Goal: Information Seeking & Learning: Learn about a topic

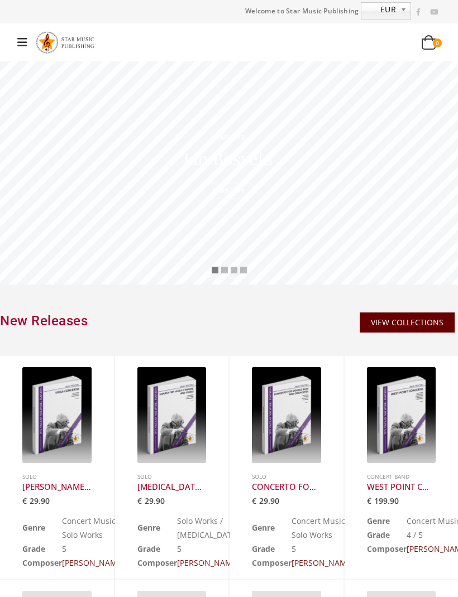
click at [452, 212] on rs-slide "C O M P O S E R J a n B o s v e l d Learn More" at bounding box center [229, 172] width 458 height 223
click at [36, 24] on div "Call us now: +49-156-7875-3775 Email: info@starmusicpublishing.com 0 0 items 0 …" at bounding box center [229, 42] width 458 height 38
click at [21, 37] on icon at bounding box center [22, 42] width 10 height 11
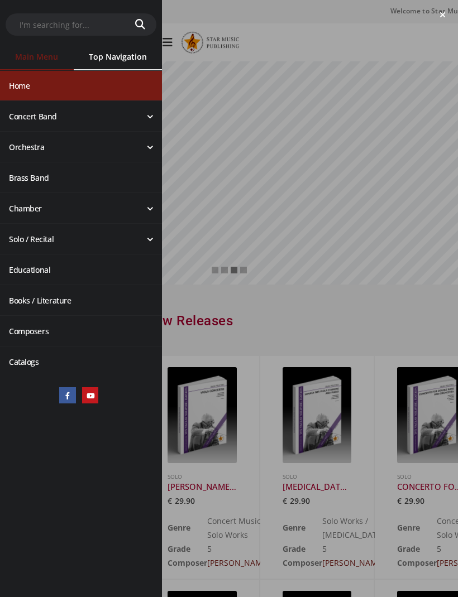
click at [135, 116] on link "Concert Band" at bounding box center [81, 117] width 162 height 30
click at [147, 119] on span at bounding box center [150, 117] width 24 height 30
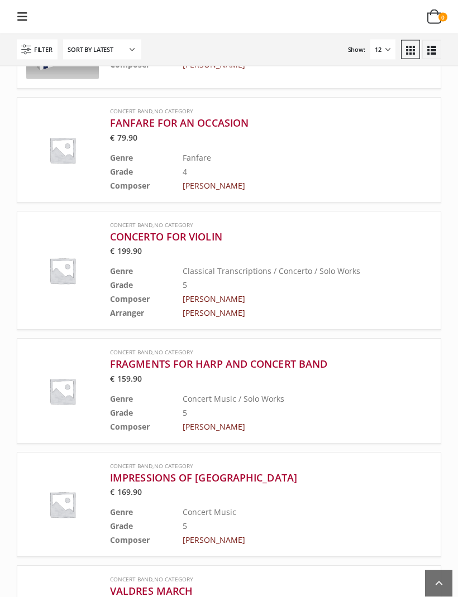
scroll to position [251, 0]
click at [171, 127] on h3 "FANFARE FOR AN OCCASION" at bounding box center [243, 122] width 266 height 13
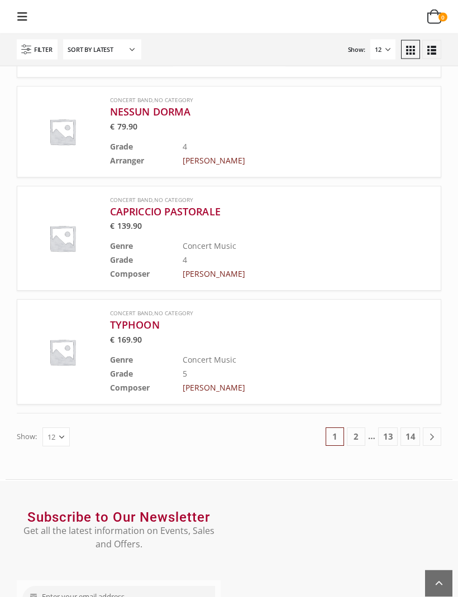
scroll to position [1072, 0]
click at [358, 437] on link "2" at bounding box center [356, 437] width 18 height 18
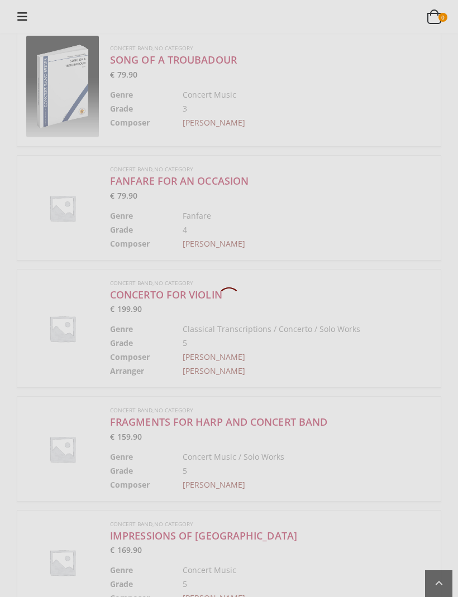
scroll to position [18, 0]
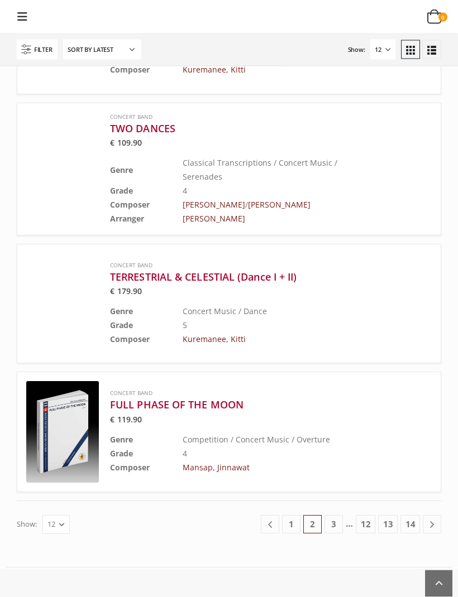
scroll to position [1118, 0]
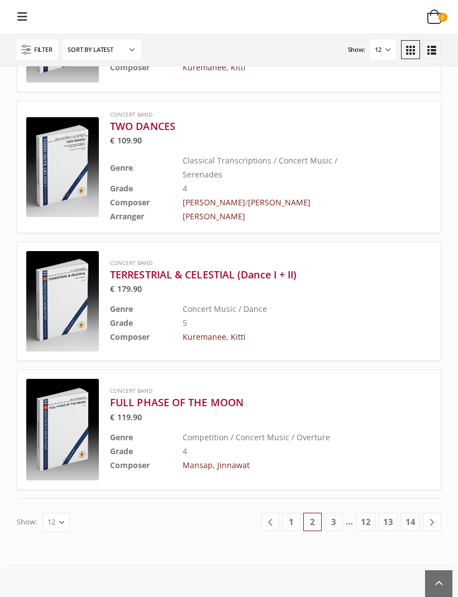
click at [337, 513] on link "3" at bounding box center [333, 522] width 18 height 18
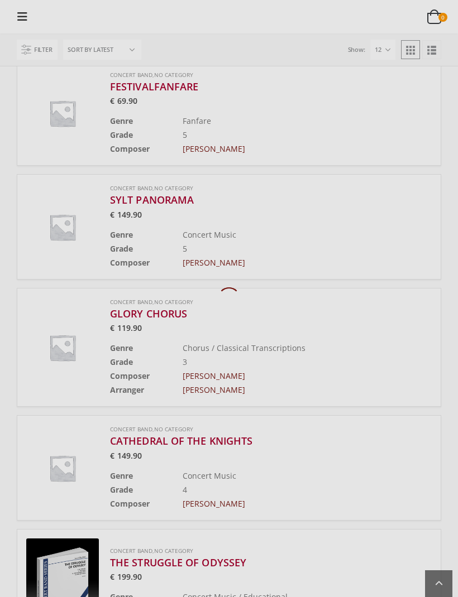
scroll to position [18, 0]
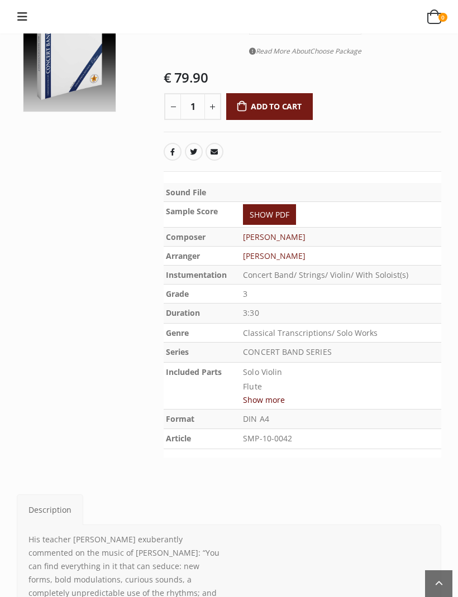
scroll to position [95, 0]
click at [282, 217] on link "SHOW PDF" at bounding box center [269, 215] width 53 height 21
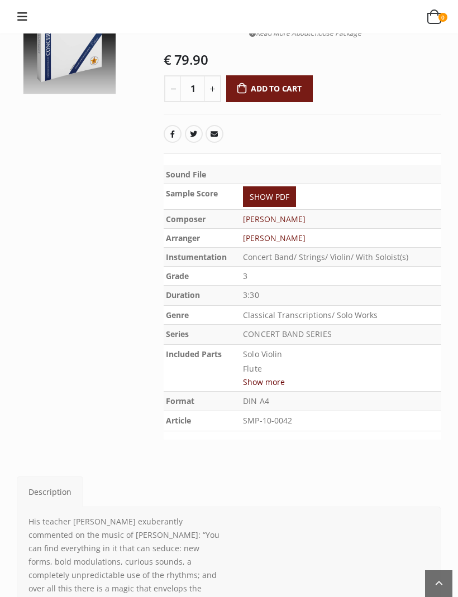
click at [277, 195] on link "SHOW PDF" at bounding box center [269, 196] width 53 height 21
click at [269, 381] on button "Show more" at bounding box center [264, 382] width 42 height 14
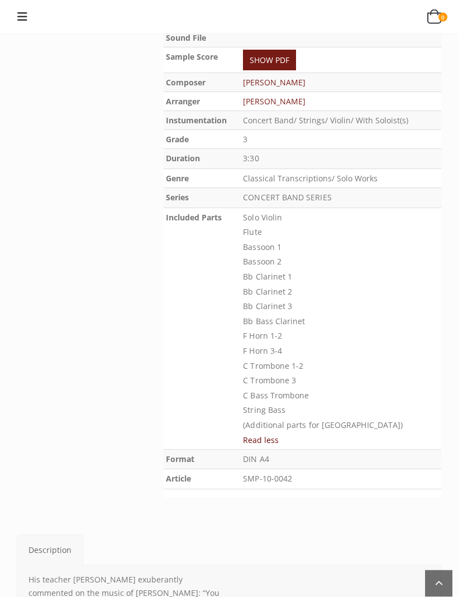
scroll to position [251, 0]
click at [267, 433] on button "Read less" at bounding box center [261, 440] width 36 height 14
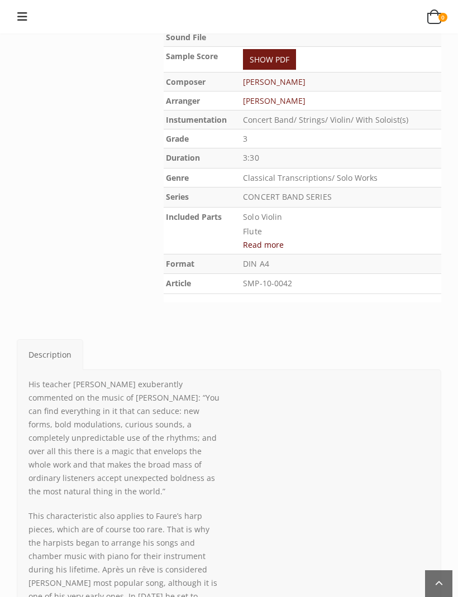
click at [279, 246] on button "Read more" at bounding box center [263, 245] width 41 height 14
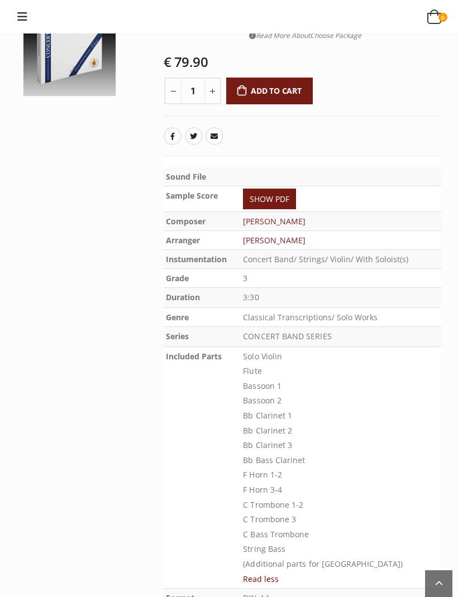
scroll to position [0, 0]
